Goal: Task Accomplishment & Management: Use online tool/utility

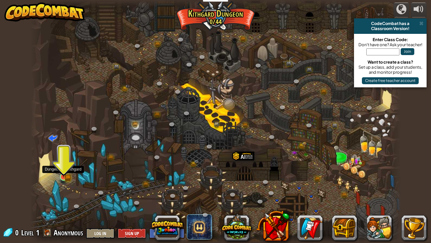
click at [64, 176] on img at bounding box center [63, 167] width 9 height 21
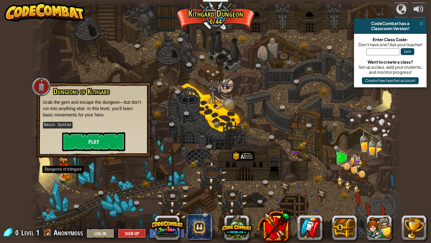
click at [64, 176] on img at bounding box center [63, 167] width 9 height 21
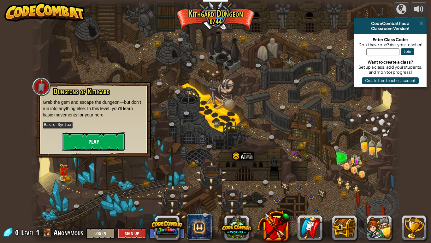
click at [86, 142] on button "Play" at bounding box center [93, 141] width 63 height 19
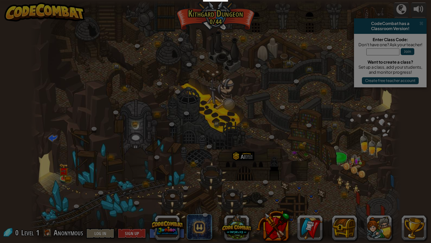
click at [86, 142] on div at bounding box center [215, 121] width 431 height 243
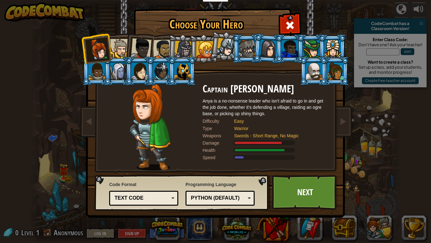
click at [86, 142] on img at bounding box center [217, 104] width 274 height 226
click at [178, 73] on div at bounding box center [183, 71] width 16 height 17
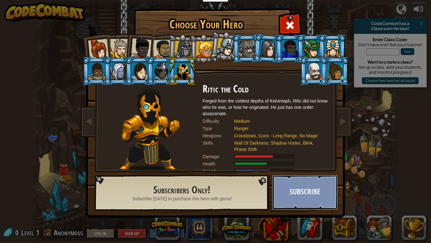
click at [302, 189] on button "Subscribe" at bounding box center [305, 192] width 66 height 35
click at [302, 1] on body "Educators Create Free Account School & District Solutions Teacher Toolkit Previ…" at bounding box center [215, 0] width 431 height 1
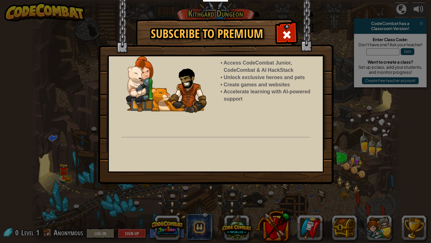
click at [302, 189] on div "Subscribe to Premium Access CodeCombat Junior, CodeCombat & AI HackStack Unlock…" at bounding box center [215, 121] width 431 height 243
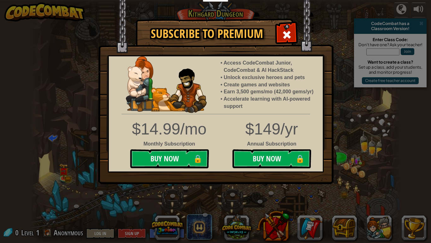
click at [302, 189] on div "Subscribe to Premium Access CodeCombat Junior, CodeCombat & AI HackStack Unlock…" at bounding box center [215, 121] width 431 height 243
click at [289, 25] on div at bounding box center [287, 34] width 20 height 20
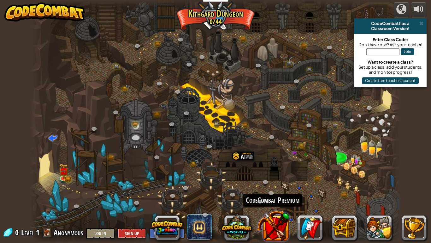
click at [263, 220] on button at bounding box center [272, 225] width 33 height 33
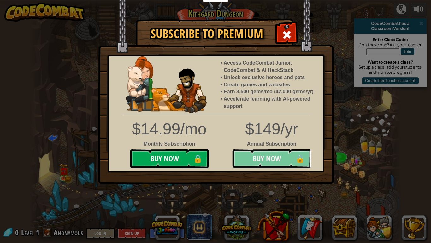
click at [278, 151] on button "Buy Now 🔒" at bounding box center [271, 158] width 79 height 19
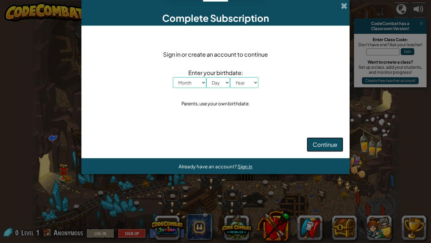
click at [324, 140] on button "Continue" at bounding box center [325, 144] width 37 height 15
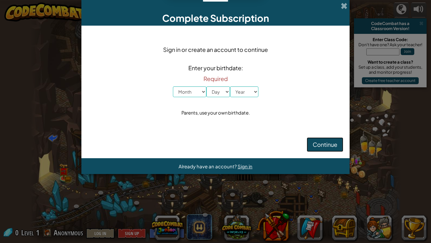
click at [322, 140] on button "Continue" at bounding box center [325, 144] width 37 height 15
click at [229, 108] on div "Parents, use your own birthdate." at bounding box center [216, 112] width 69 height 9
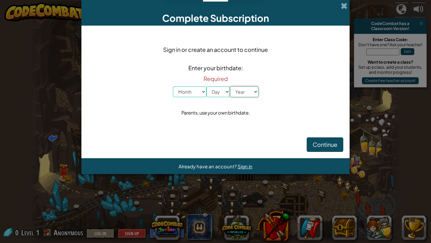
click at [241, 87] on select "Year [DATE] 2024 2023 2022 2021 2020 2019 2018 2017 2016 2015 2014 2013 2012 20…" at bounding box center [244, 91] width 28 height 11
select select "2025"
click at [230, 86] on select "Year [DATE] 2024 2023 2022 2021 2020 2019 2018 2017 2016 2015 2014 2013 2012 20…" at bounding box center [244, 91] width 28 height 11
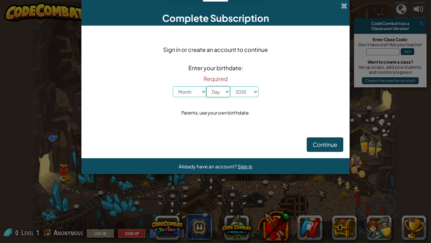
click at [220, 90] on select "Day 1 2 3 4 5 6 7 8 9 10 11 12 13 14 15 16 17 18 19 20 21 22 23 24 25 26 27 28 …" at bounding box center [219, 91] width 24 height 11
select select "2"
click at [207, 86] on select "Day 1 2 3 4 5 6 7 8 9 10 11 12 13 14 15 16 17 18 19 20 21 22 23 24 25 26 27 28 …" at bounding box center [219, 91] width 24 height 11
drag, startPoint x: 202, startPoint y: 93, endPoint x: 182, endPoint y: 141, distance: 51.0
click at [182, 141] on form "Sign in or create an account to continue Enter your birthdate: Required Month J…" at bounding box center [215, 92] width 268 height 132
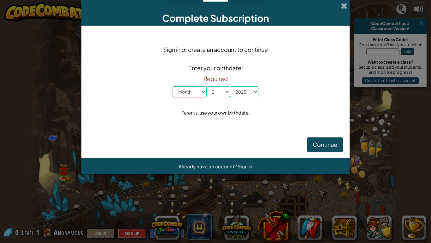
select select "5"
click at [173, 86] on select "Month January February March April May June July August September October Novem…" at bounding box center [189, 91] width 33 height 11
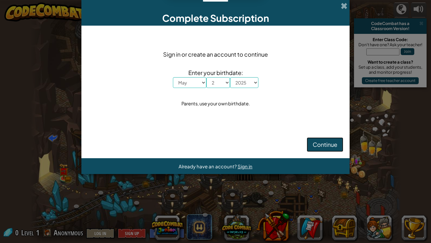
click at [316, 146] on span "Continue" at bounding box center [325, 144] width 25 height 7
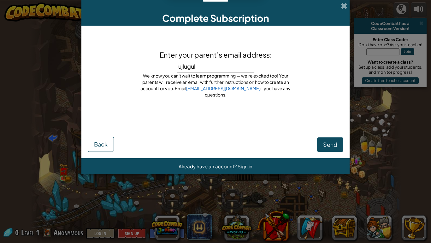
type input "ujlugulj"
click at [328, 143] on span "Send" at bounding box center [330, 144] width 14 height 7
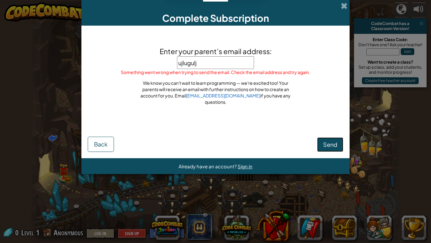
click at [334, 138] on button "Send" at bounding box center [330, 144] width 26 height 15
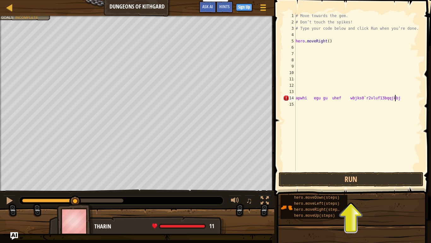
scroll to position [3, 15]
type textarea "apwhi egu gu uhef wbj"
